Goal: Task Accomplishment & Management: Complete application form

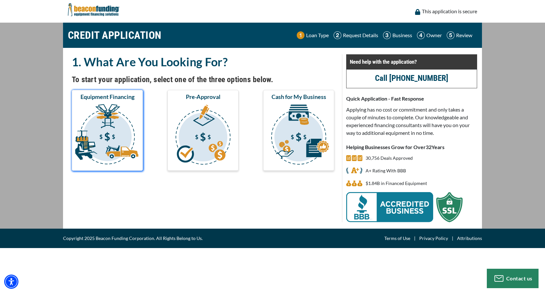
click at [100, 145] on img "submit" at bounding box center [107, 135] width 69 height 65
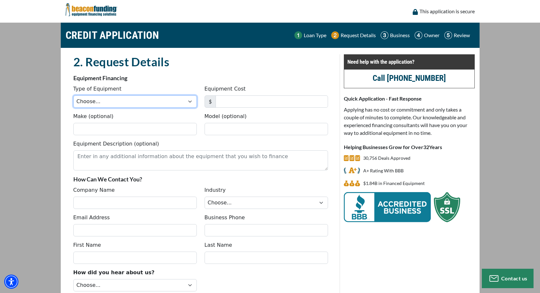
click at [144, 98] on select "Choose... Backhoe Boom/Bucket Truck Chipper Commercial Mower Crane DTG/DTF Prin…" at bounding box center [135, 101] width 124 height 12
select select "1"
click at [73, 95] on select "Choose... Backhoe Boom/Bucket Truck Chipper Commercial Mower Crane DTG/DTF Prin…" at bounding box center [135, 101] width 124 height 12
click at [141, 130] on input "Make (optional)" at bounding box center [135, 129] width 124 height 12
type input "Melco"
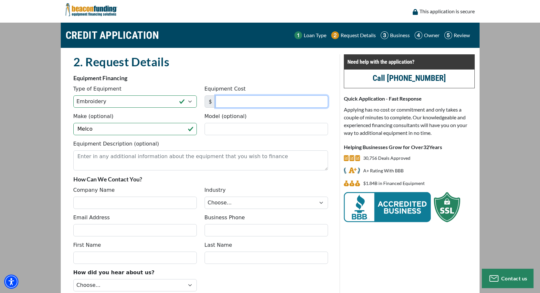
click at [298, 99] on input "Equipment Cost" at bounding box center [272, 101] width 113 height 12
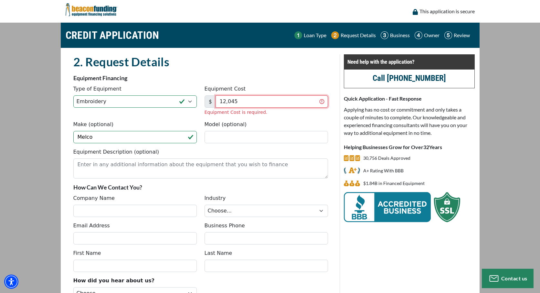
type input "12,045"
click at [218, 136] on div "Make (optional) Melco Model (optional)" at bounding box center [201, 134] width 263 height 27
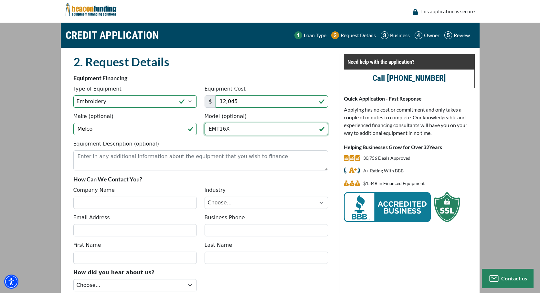
type input "EMT16X"
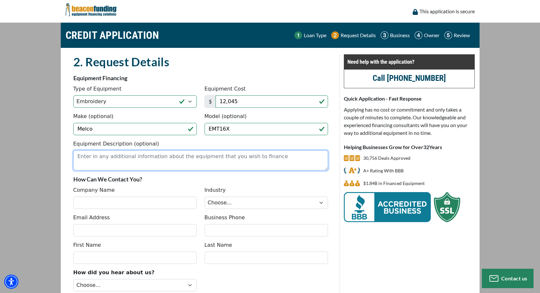
click at [214, 155] on textarea "Equipment Description (optional)" at bounding box center [200, 160] width 255 height 20
paste textarea "16 Needles For Color Flexibility And Efficient Embroidery"
type textarea "16 Needles For Color Flexibility And Efficient Embroidery Machine"
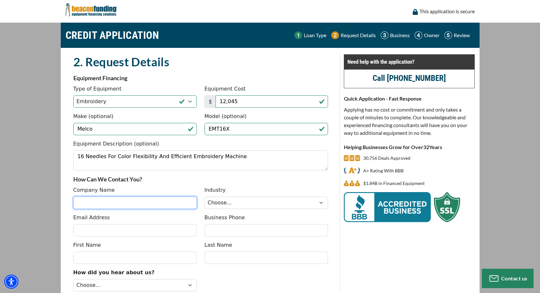
click at [182, 200] on input "Company Name" at bounding box center [135, 203] width 124 height 12
type input "Shinn & Associates"
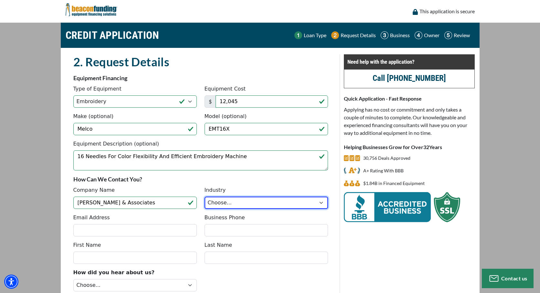
click at [230, 205] on select "Choose... Towing Landscape/Hardscape Decorated Apparel Septic Light Constructio…" at bounding box center [267, 203] width 124 height 12
select select "5"
click at [205, 197] on select "Choose... Towing Landscape/Hardscape Decorated Apparel Septic Light Constructio…" at bounding box center [267, 203] width 124 height 12
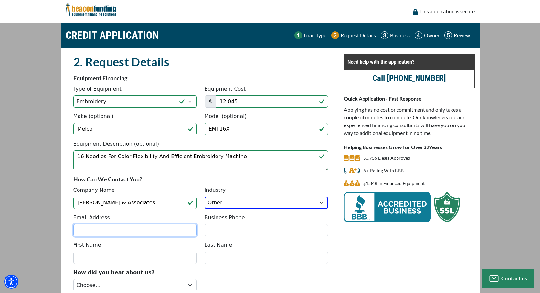
click at [145, 228] on input "Email Address" at bounding box center [135, 230] width 124 height 12
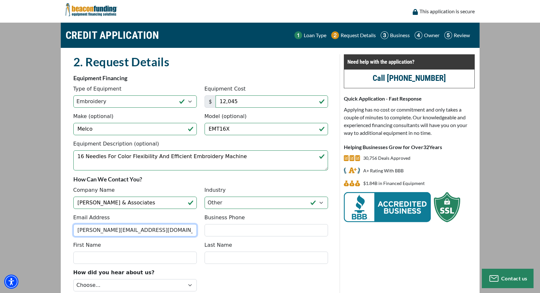
type input "mike@zenink.com"
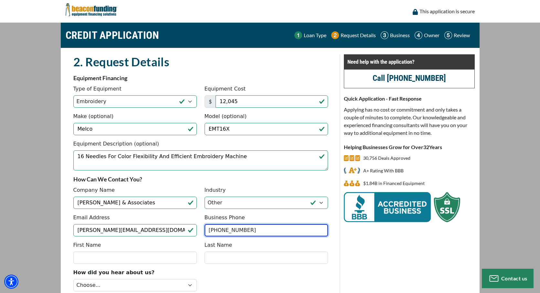
type input "(209) 298-6411"
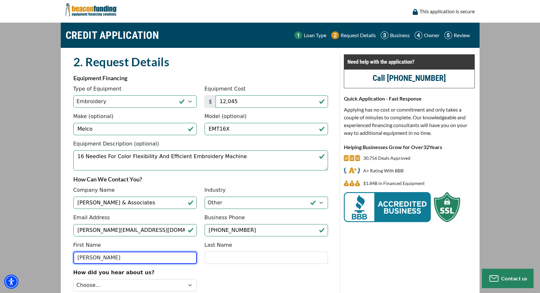
type input "John M"
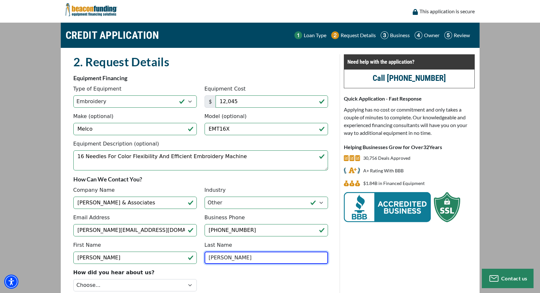
type input "Shinn"
click at [124, 284] on select "Choose... Internet Search Vendor Referral Word of Mouth Client Referral Email E…" at bounding box center [135, 285] width 124 height 12
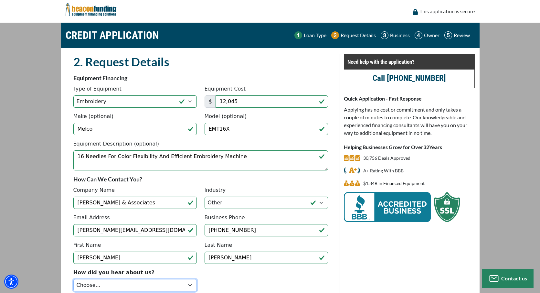
select select "4"
click at [73, 279] on select "Choose... Internet Search Vendor Referral Word of Mouth Client Referral Email E…" at bounding box center [135, 285] width 124 height 12
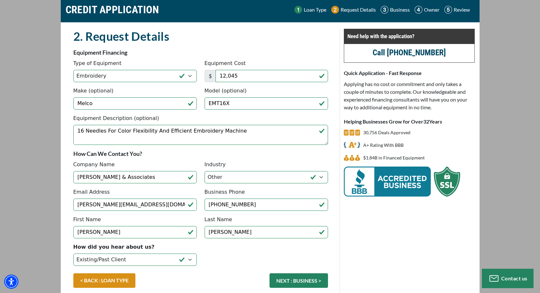
scroll to position [54, 0]
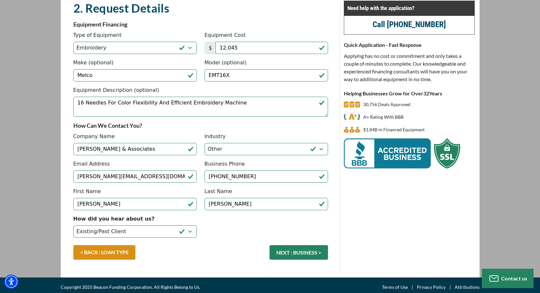
click at [307, 251] on button "NEXT : BUSINESS >" at bounding box center [299, 252] width 59 height 15
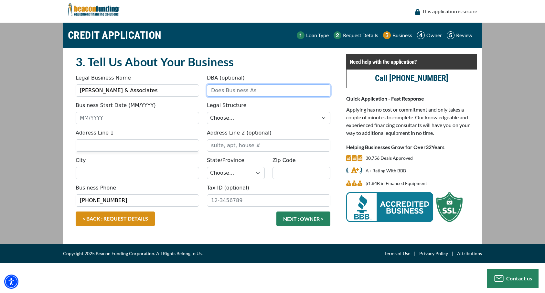
click at [243, 91] on input "DBA (optional)" at bounding box center [269, 90] width 124 height 12
type input "The ZenGroup"
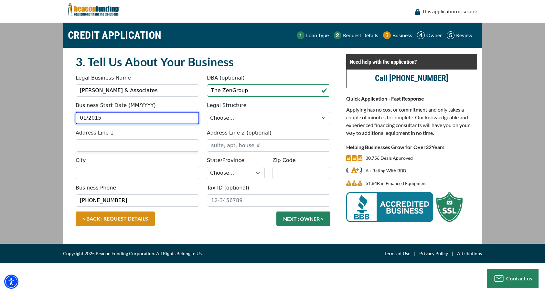
type input "01/2015"
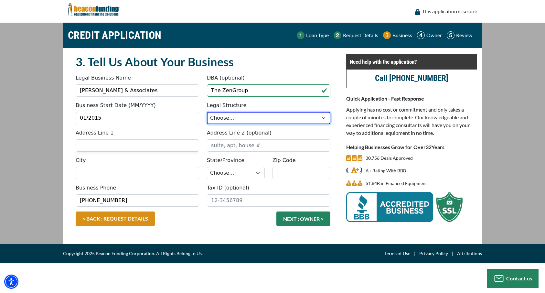
click at [274, 116] on select "Choose... Corporation LLC LLP Municipality Non-Profit Partnership Proprietorship" at bounding box center [269, 118] width 124 height 12
select select "1"
click at [207, 112] on select "Choose... Corporation LLC LLP Municipality Non-Profit Partnership Proprietorship" at bounding box center [269, 118] width 124 height 12
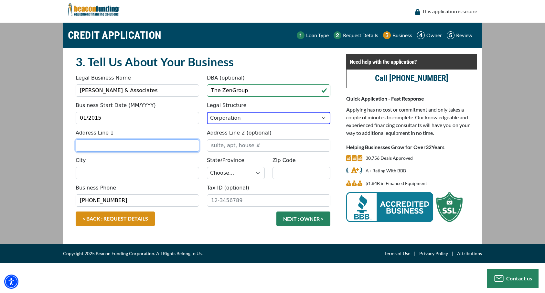
click at [180, 146] on input "Address Line 1" at bounding box center [138, 145] width 124 height 12
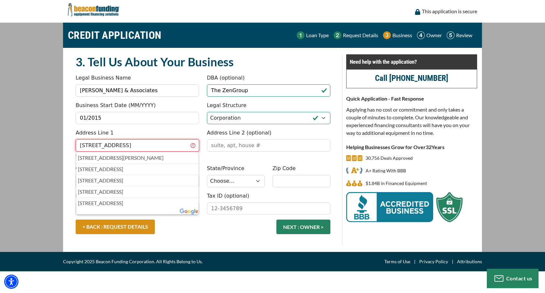
type input "170 West Minster Dr"
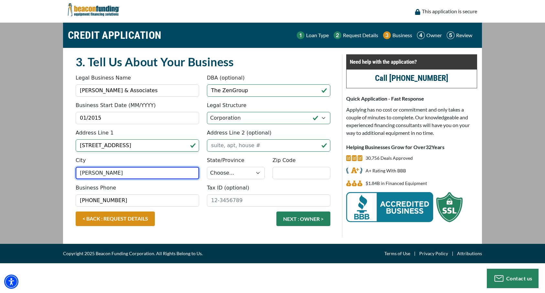
type input "Baxter"
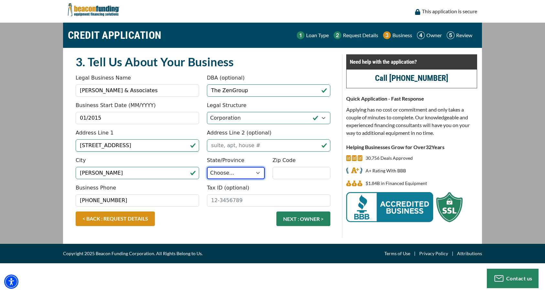
click at [223, 170] on select "Choose... AL AK AZ AR CA CO CT DE DC FL GA HI ID IL IN IA KS KY LA ME MD MA MI …" at bounding box center [236, 173] width 58 height 12
select select "44"
click at [207, 167] on select "Choose... AL AK AZ AR CA CO CT DE DC FL GA HI ID IL IN IA KS KY LA ME MD MA MI …" at bounding box center [236, 173] width 58 height 12
click at [285, 171] on input "Zip Code" at bounding box center [302, 173] width 58 height 12
type input "38544"
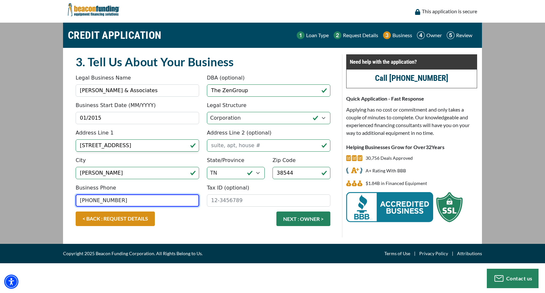
type input "(209) 370-1909"
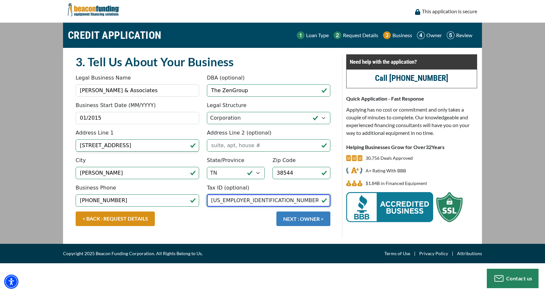
type input "35-2532640"
click at [290, 222] on button "NEXT : OWNER >" at bounding box center [304, 218] width 54 height 15
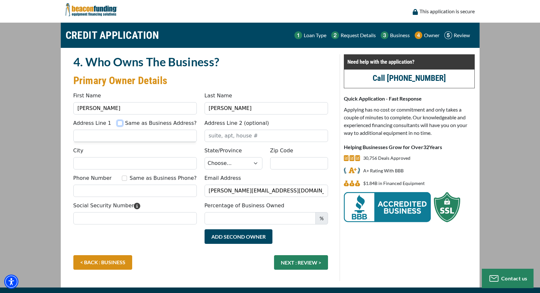
click at [123, 124] on input "Same as Business Address?" at bounding box center [119, 123] width 5 height 5
checkbox input "true"
type input "170 West Minster Dr"
type input "Baxter"
select select "44"
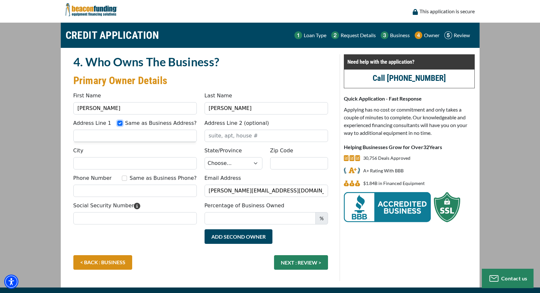
type input "38544"
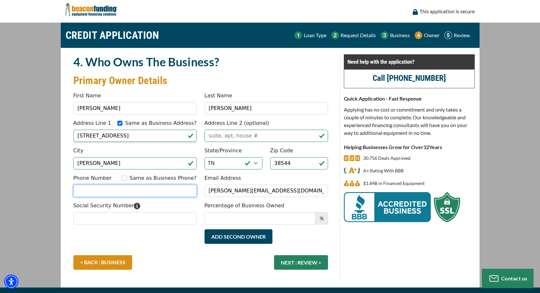
click at [156, 189] on input "Phone Number" at bounding box center [135, 191] width 124 height 12
type input "(209) 298-6411"
click at [188, 230] on div "Add Second Owner Remove Second Owner" at bounding box center [201, 242] width 263 height 26
click at [189, 215] on input "Social Security Number" at bounding box center [135, 218] width 124 height 12
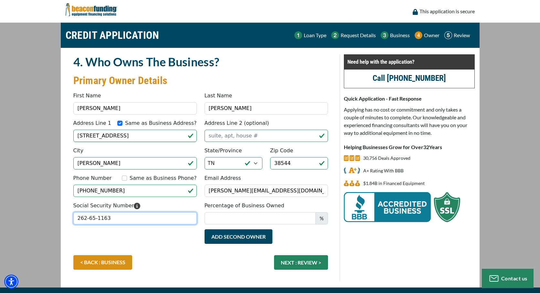
type input "262-65-1163"
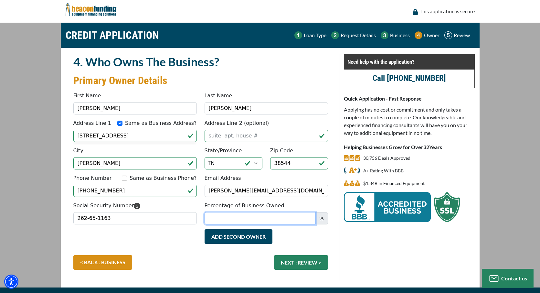
click at [246, 218] on input "Percentage of Business Owned" at bounding box center [260, 218] width 111 height 12
type input "100"
click at [304, 260] on button "NEXT : REVIEW >" at bounding box center [301, 262] width 54 height 15
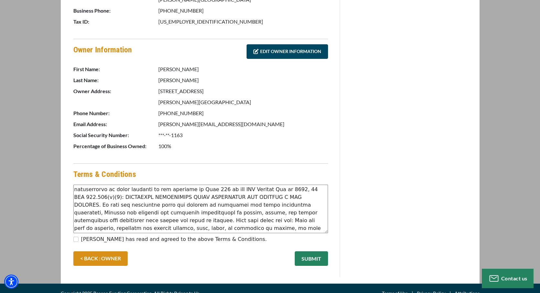
scroll to position [288, 0]
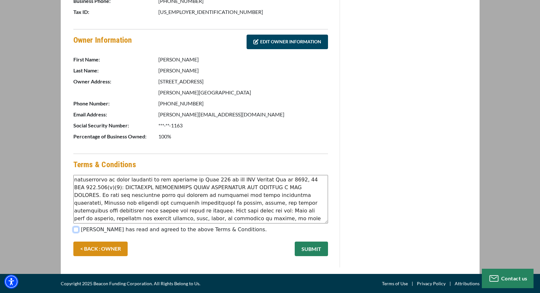
click at [75, 229] on input "John M Shinn has read and agreed to the above Terms & Conditions." at bounding box center [75, 229] width 5 height 5
checkbox input "true"
click at [313, 252] on button "SUBMIT" at bounding box center [311, 249] width 33 height 15
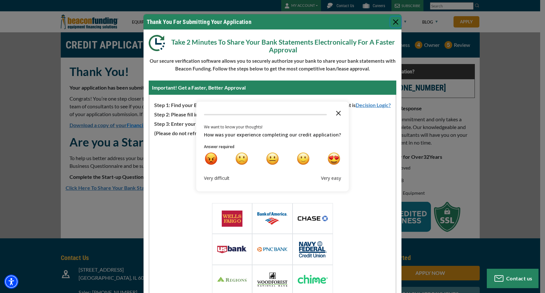
click at [338, 112] on icon "Close the survey" at bounding box center [338, 112] width 13 height 13
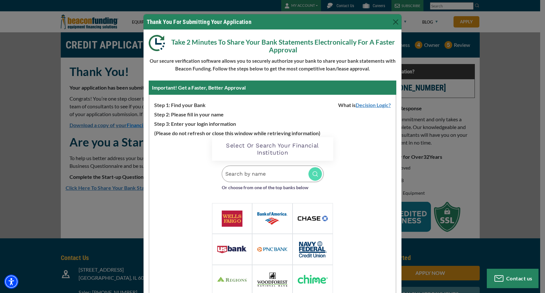
click at [249, 170] on input "Search by name" at bounding box center [273, 174] width 102 height 16
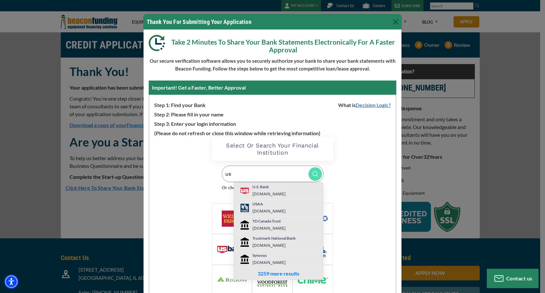
type input "us"
click at [261, 189] on p "U.S. Bank" at bounding box center [286, 187] width 67 height 6
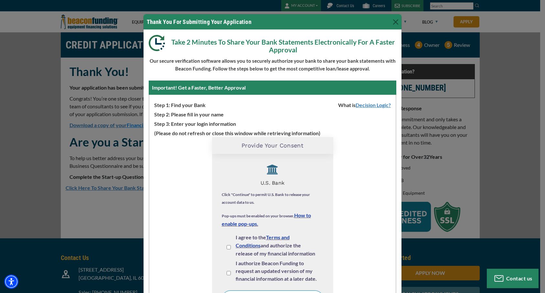
click at [227, 248] on input "I agree to the Terms and Conditions and authorize the release of my financial i…" at bounding box center [229, 247] width 4 height 4
checkbox input "true"
click at [227, 273] on input "I authorize Beacon Funding to request an updated version of my financial inform…" at bounding box center [229, 273] width 4 height 4
checkbox input "true"
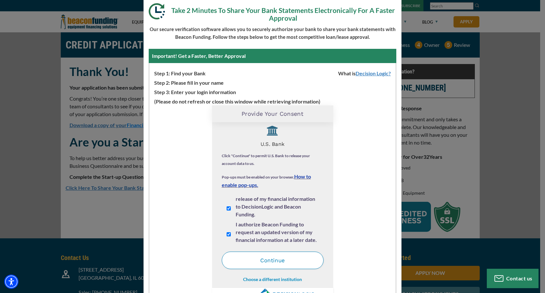
scroll to position [58, 0]
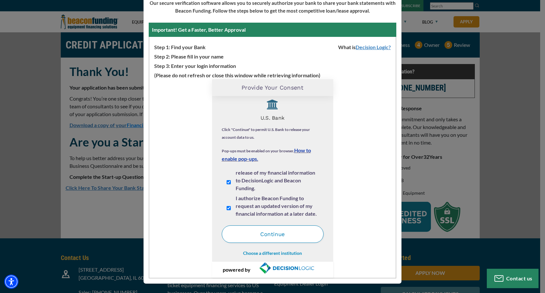
click at [276, 233] on button "Continue" at bounding box center [273, 233] width 102 height 17
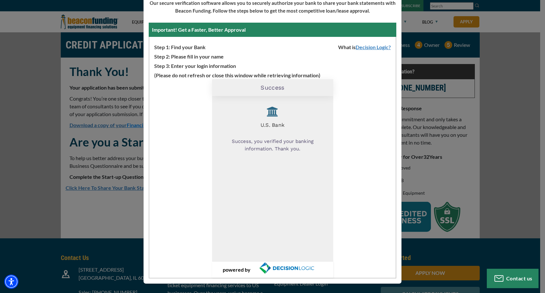
click at [275, 186] on div "U.S. Bank Success, you verified your banking information. Thank you." at bounding box center [273, 179] width 102 height 156
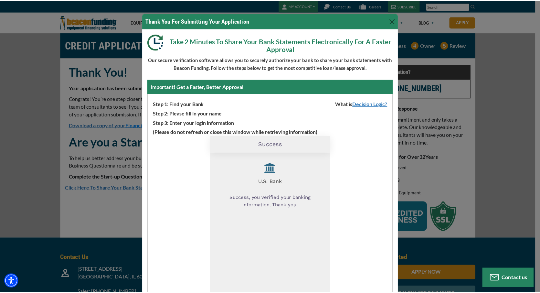
scroll to position [3, 0]
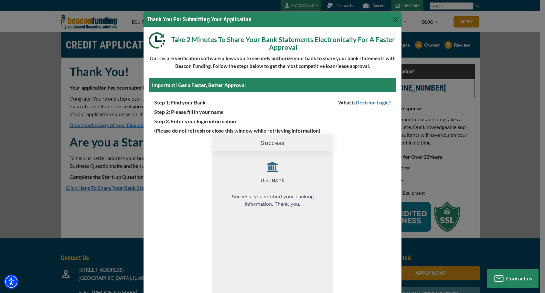
click at [399, 180] on div "Take 2 Minutes To Share Your Bank Statements Electronically For A Faster Approv…" at bounding box center [273, 183] width 258 height 312
click at [416, 182] on div "Thank You For Submitting Your Application Take 2 Minutes To Share Your Bank Sta…" at bounding box center [272, 146] width 545 height 293
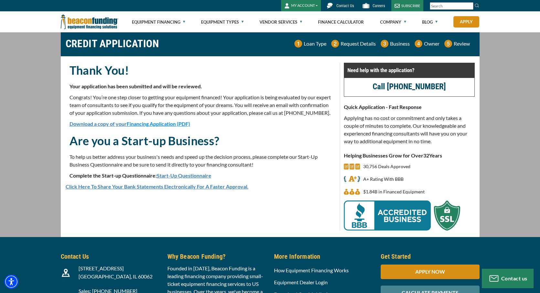
scroll to position [0, 0]
